Goal: Task Accomplishment & Management: Complete application form

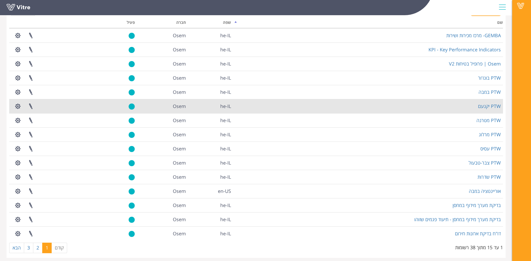
scroll to position [41, 0]
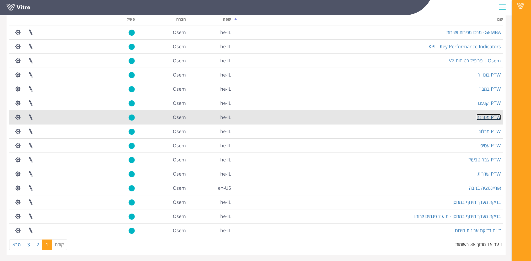
click at [485, 117] on link "PTW מטרנה" at bounding box center [488, 117] width 24 height 6
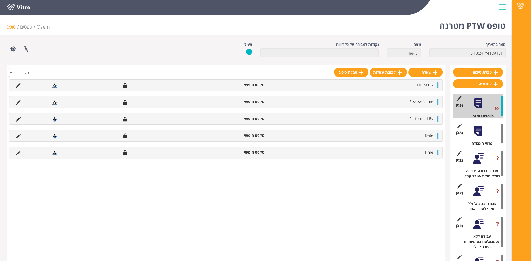
click at [481, 192] on div at bounding box center [478, 191] width 12 height 12
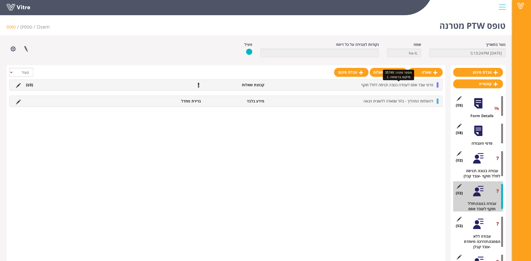
click at [417, 85] on span "פרטי עובד אסם לעבודה בגובה \כניסה לחלל מוקף" at bounding box center [397, 84] width 72 height 5
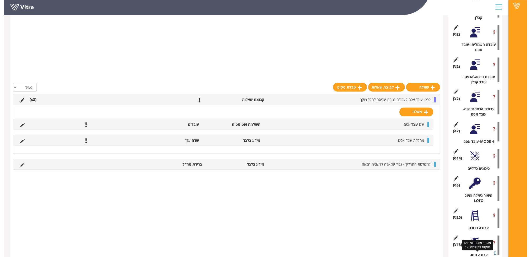
scroll to position [367, 0]
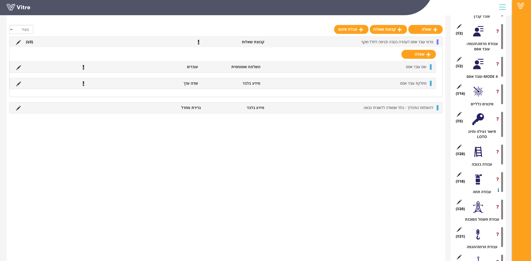
click at [473, 154] on div at bounding box center [478, 152] width 12 height 12
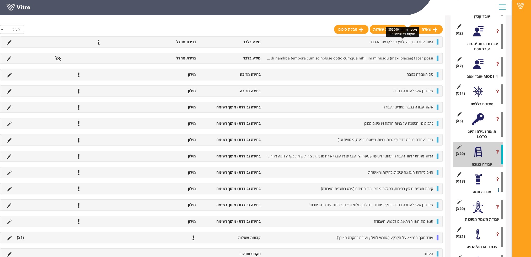
click at [398, 40] on span "היתר עבודה בגובה. לחץ כדי לקראת ההסבר." at bounding box center [401, 41] width 64 height 5
click at [10, 42] on icon at bounding box center [9, 42] width 5 height 5
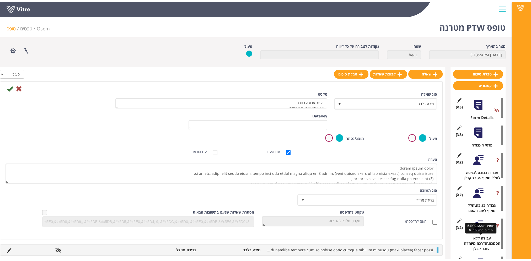
scroll to position [0, 0]
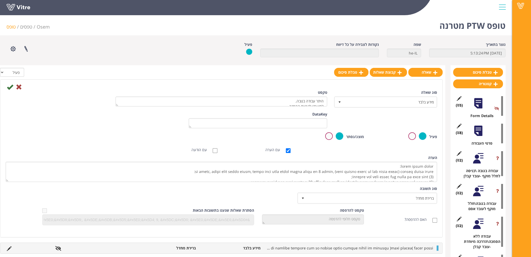
click at [477, 103] on div at bounding box center [478, 104] width 12 height 12
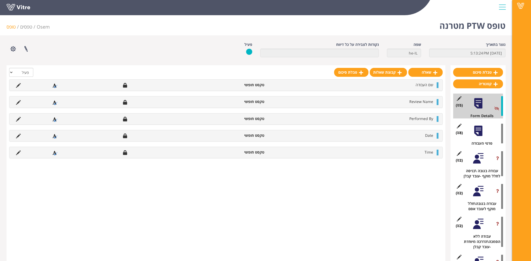
click at [481, 132] on div at bounding box center [478, 131] width 12 height 12
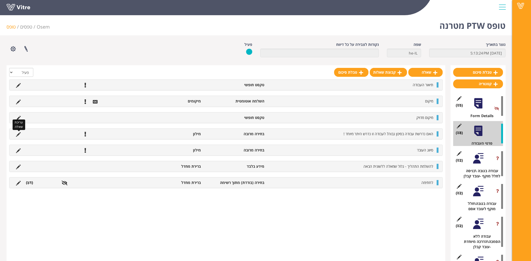
click at [19, 134] on icon at bounding box center [18, 134] width 5 height 5
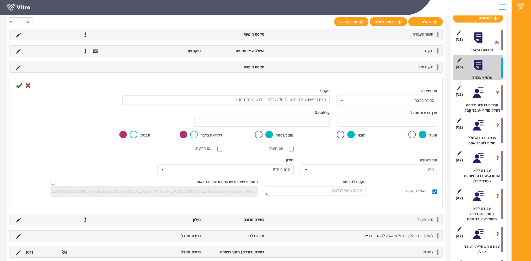
scroll to position [79, 0]
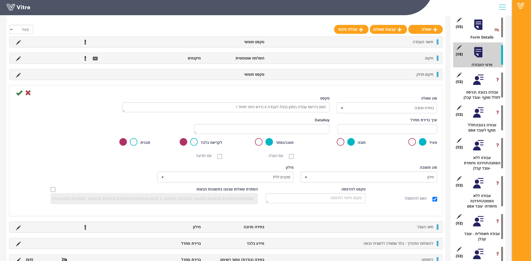
click at [267, 28] on div at bounding box center [225, 31] width 433 height 12
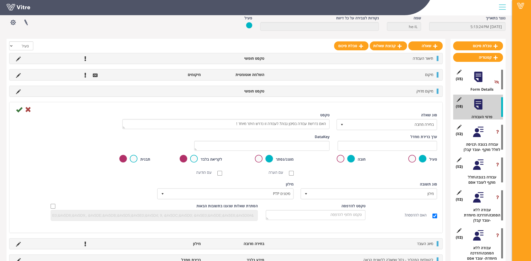
scroll to position [26, 0]
click at [479, 133] on div at bounding box center [478, 132] width 12 height 12
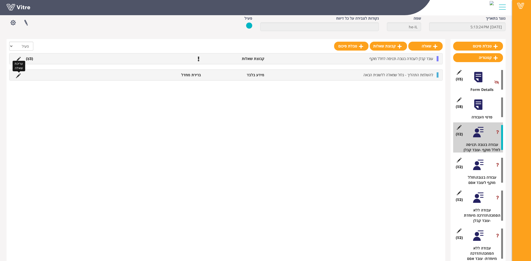
click at [17, 75] on icon at bounding box center [18, 75] width 5 height 5
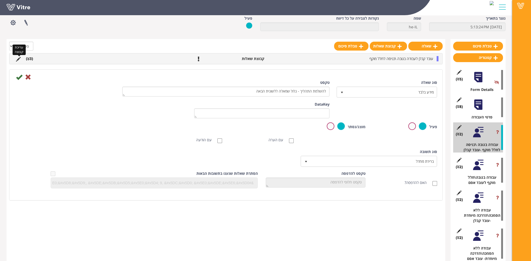
click at [18, 59] on icon at bounding box center [18, 59] width 5 height 5
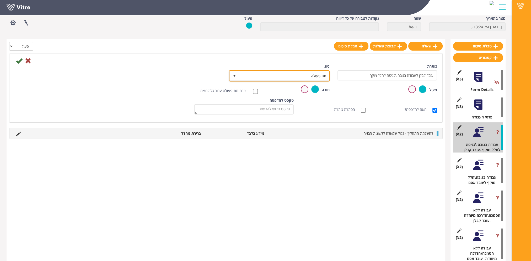
click at [234, 77] on span "select" at bounding box center [234, 76] width 4 height 4
click at [234, 77] on div "ברירת מחדל קבוצה לסריקת ברקוד תת פעולה No data found." at bounding box center [274, 91] width 100 height 29
click at [232, 75] on span "select" at bounding box center [234, 76] width 4 height 4
click at [212, 75] on div "כותרת עובד קבלן לעבודה בגובה \כניסה לחלל מוקף [STREET_ADDRESS] קודים בחירה משתנ…" at bounding box center [226, 75] width 430 height 22
